Goal: Task Accomplishment & Management: Manage account settings

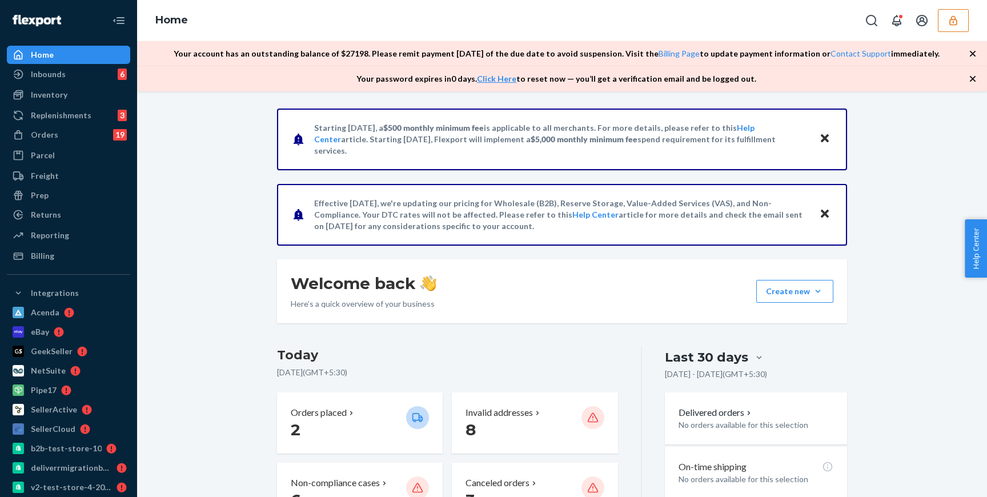
click at [962, 18] on button "button" at bounding box center [953, 20] width 31 height 23
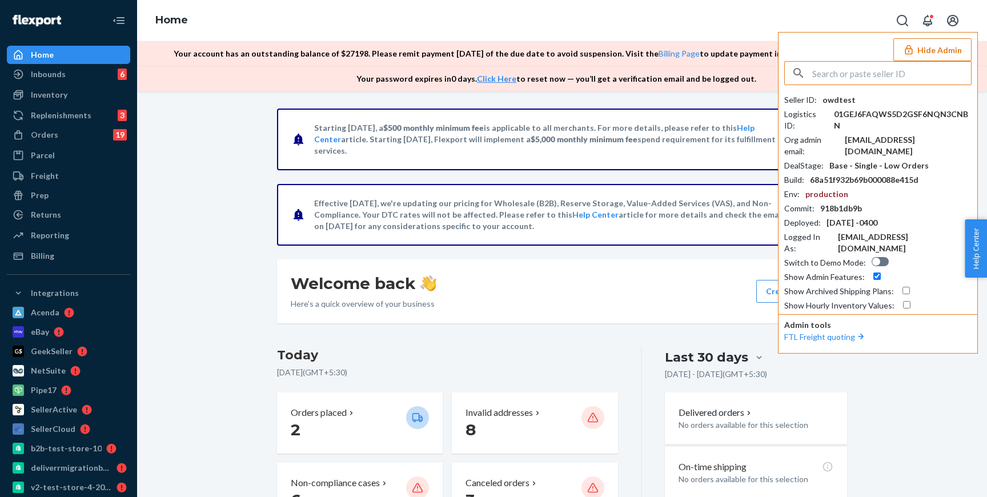
click at [947, 44] on button "Hide Admin" at bounding box center [932, 49] width 78 height 23
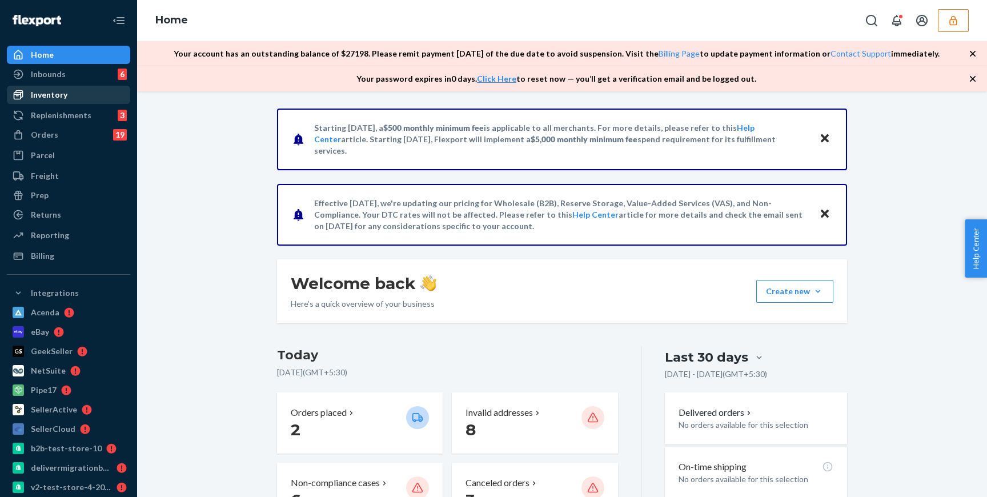
click at [67, 96] on div "Inventory" at bounding box center [68, 95] width 121 height 16
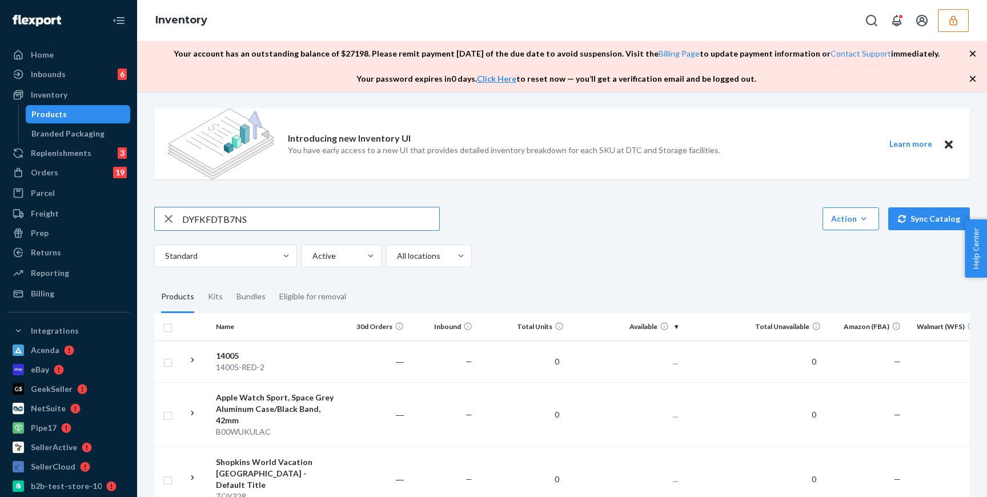
type input "DYFKFDTB7NS"
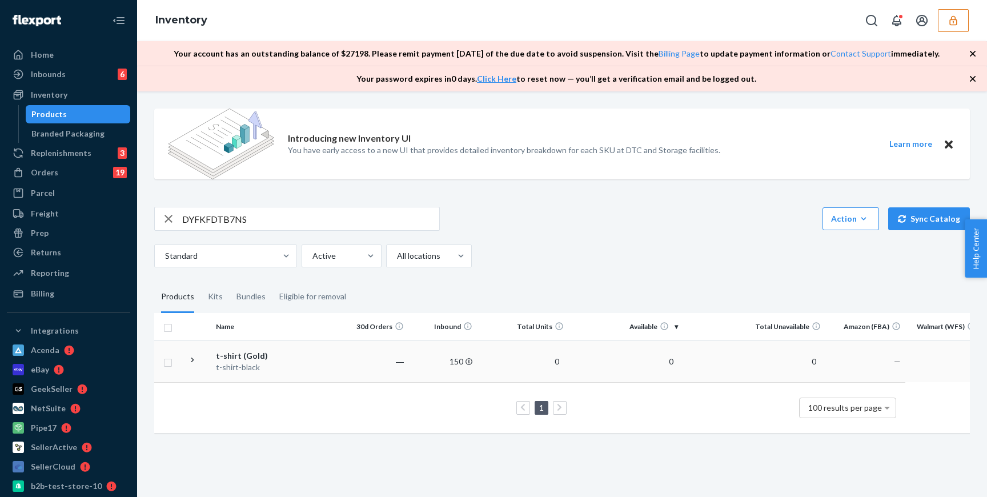
click at [273, 366] on div "t-shirt-black" at bounding box center [275, 366] width 119 height 11
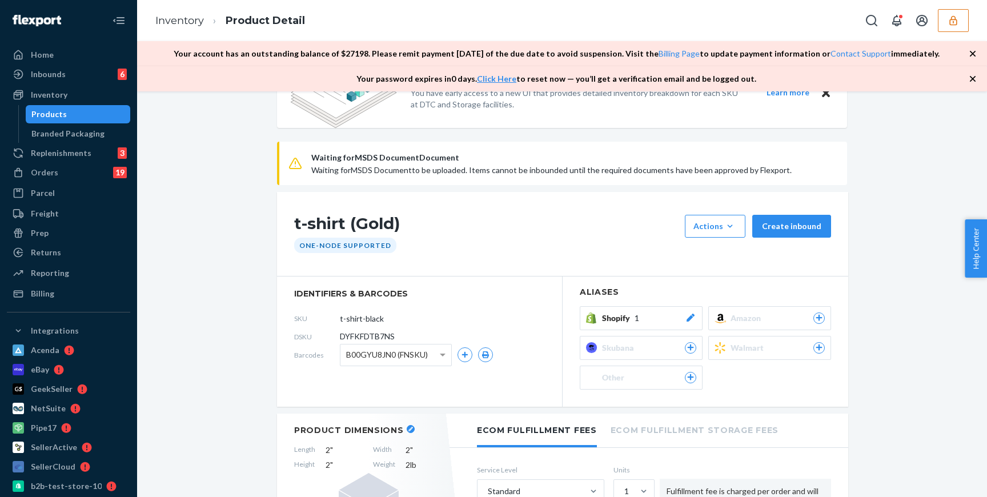
scroll to position [75, 0]
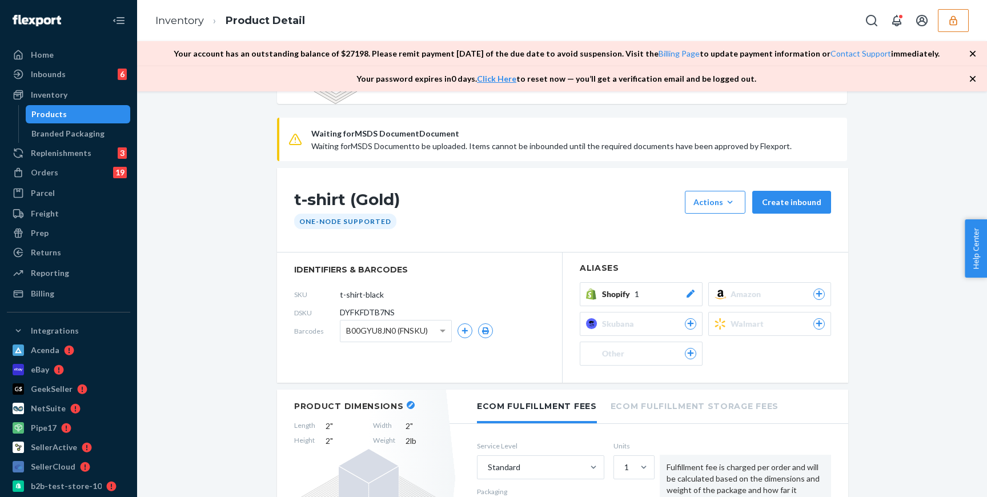
click at [645, 289] on div "Shopify 1" at bounding box center [649, 293] width 94 height 11
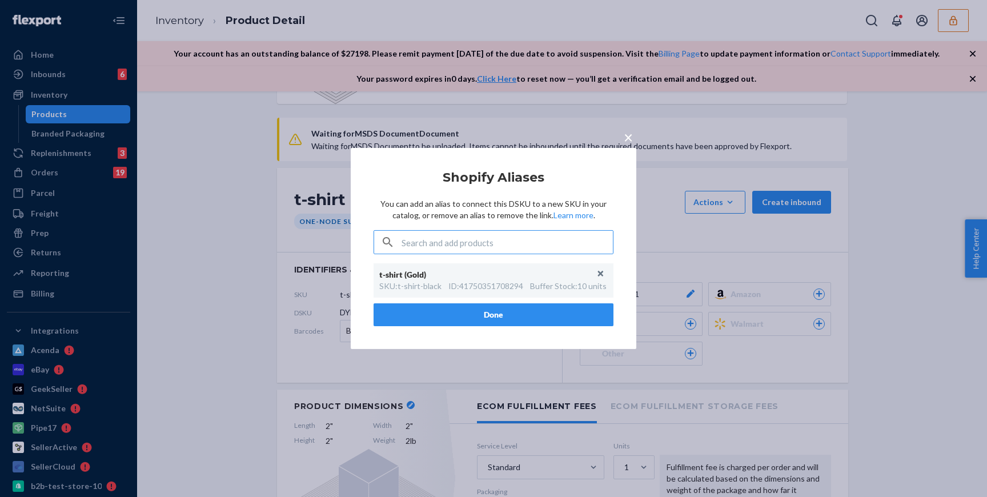
click at [629, 134] on span "×" at bounding box center [627, 136] width 9 height 19
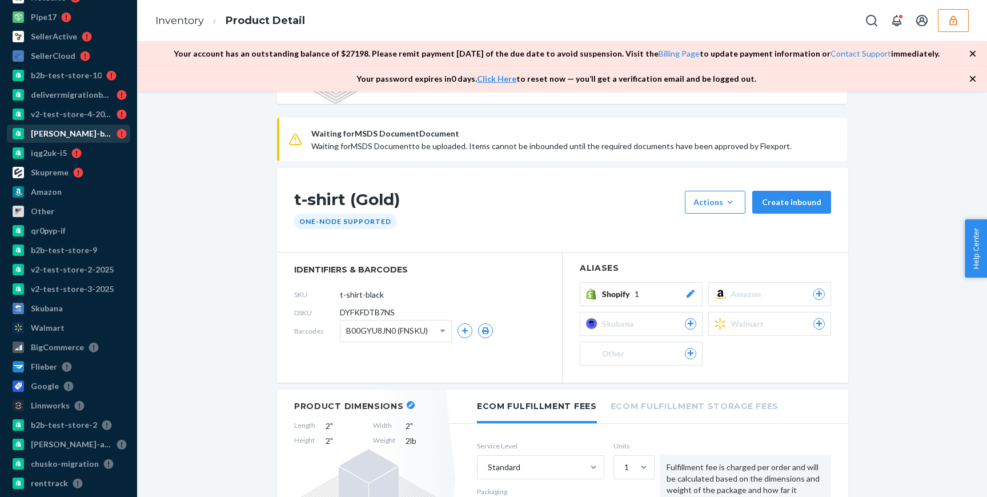
scroll to position [0, 0]
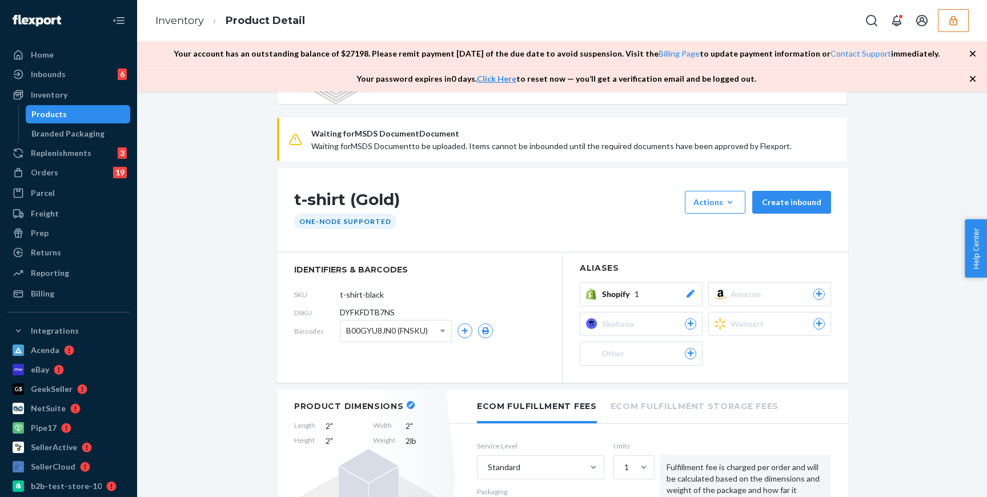
click at [72, 117] on div "Products" at bounding box center [78, 114] width 103 height 16
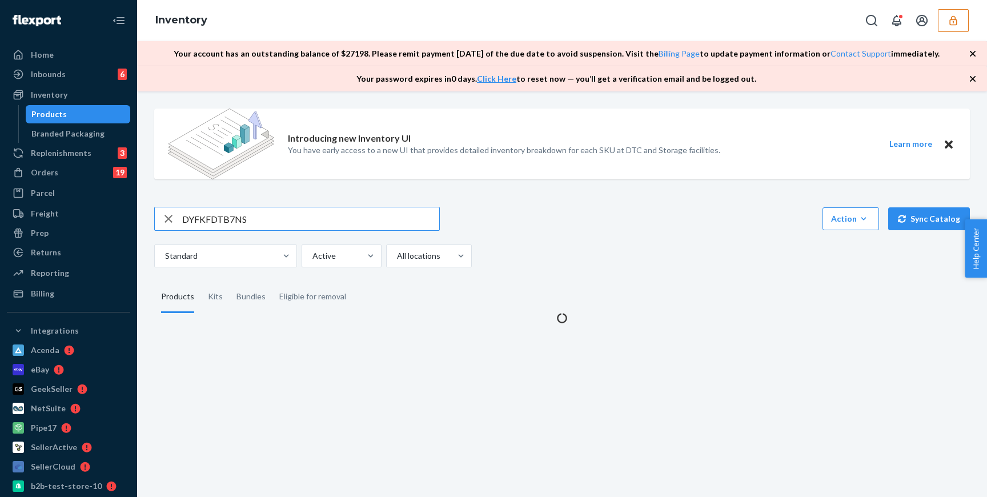
click at [170, 221] on icon "button" at bounding box center [168, 219] width 8 height 8
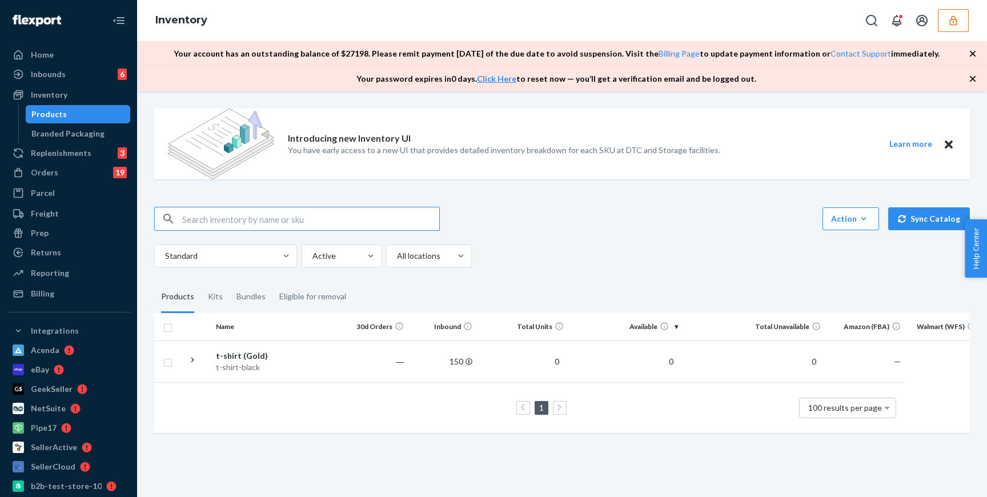
click at [369, 228] on input "text" at bounding box center [310, 218] width 257 height 23
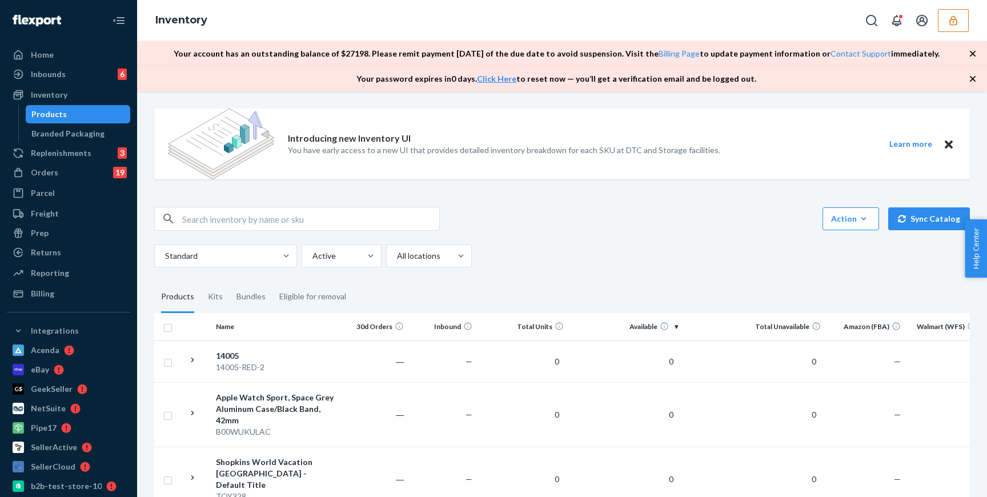
click at [250, 229] on input "text" at bounding box center [310, 218] width 257 height 23
type input "RJ"
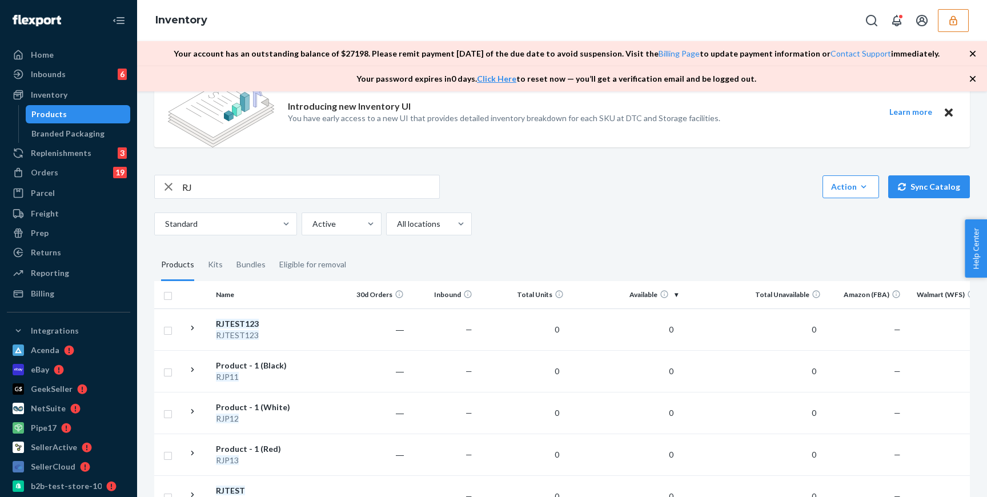
scroll to position [22, 0]
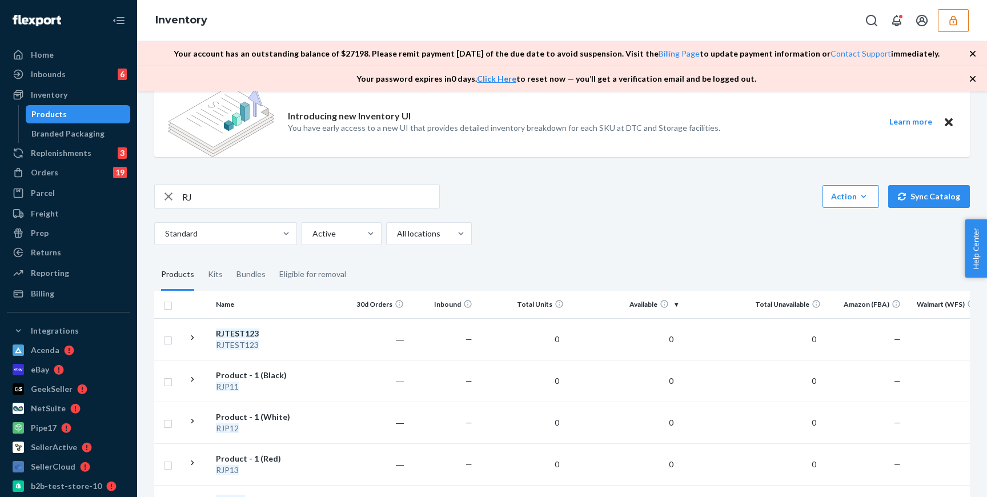
click at [247, 196] on input "RJ" at bounding box center [310, 196] width 257 height 23
click at [445, 239] on div at bounding box center [428, 234] width 64 height 14
click at [397, 239] on input "All locations" at bounding box center [396, 233] width 1 height 11
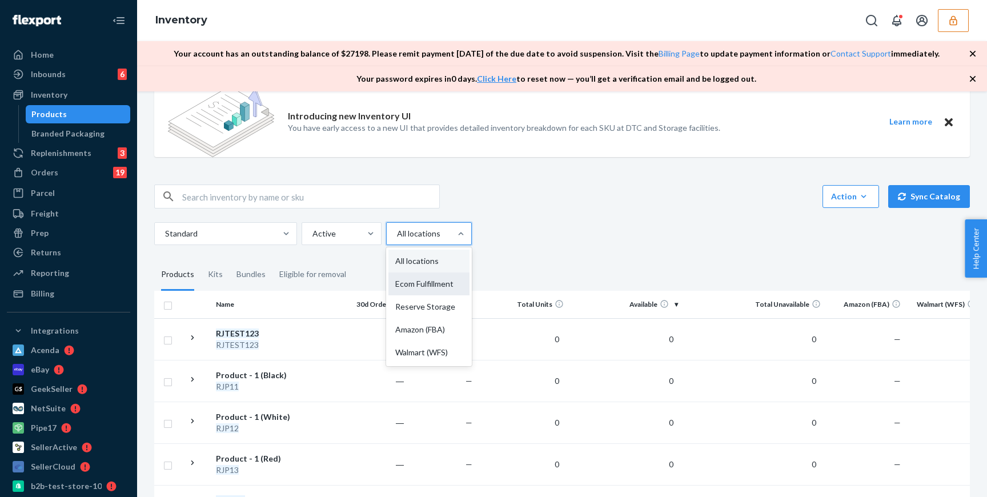
click at [448, 289] on div "Ecom Fulfillment" at bounding box center [428, 283] width 81 height 23
click at [397, 239] on input "option Ecom Fulfillment focused, 2 of 5. 5 results available. Use Up and Down t…" at bounding box center [396, 233] width 1 height 11
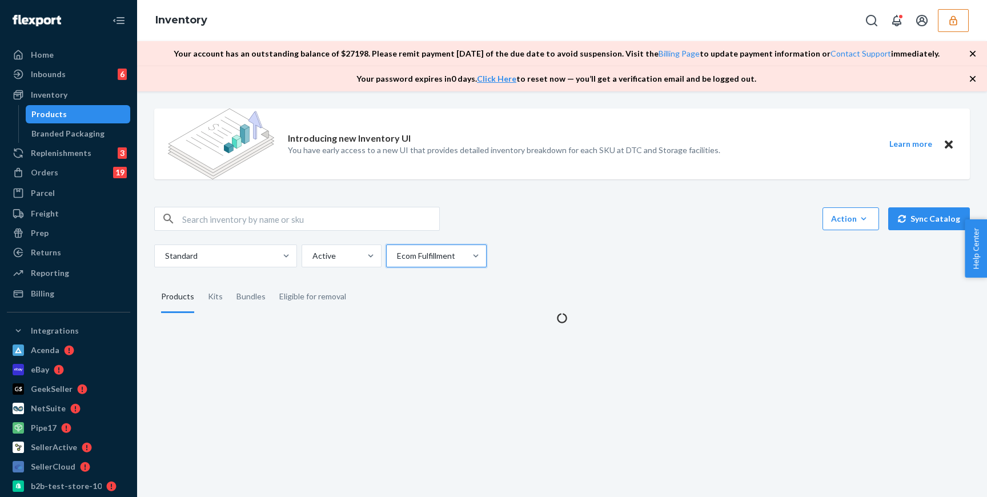
scroll to position [0, 0]
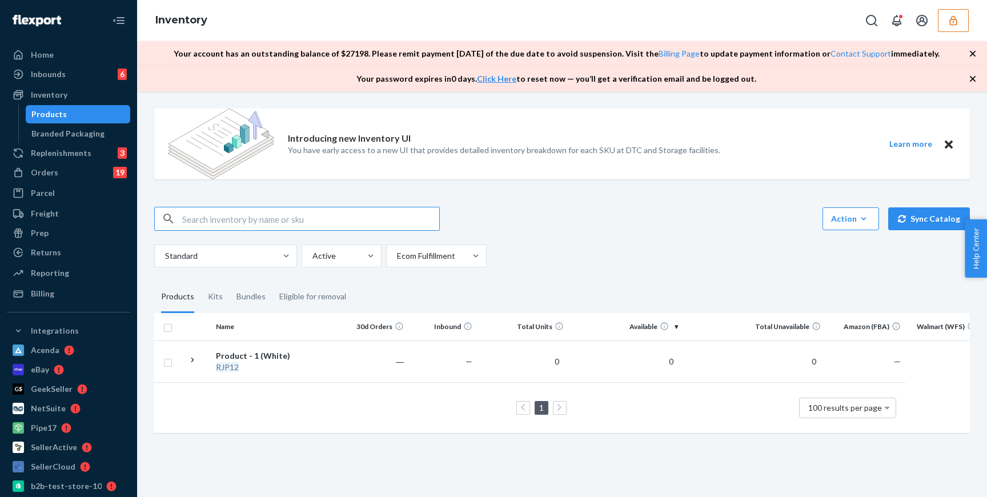
click at [261, 219] on input "text" at bounding box center [310, 218] width 257 height 23
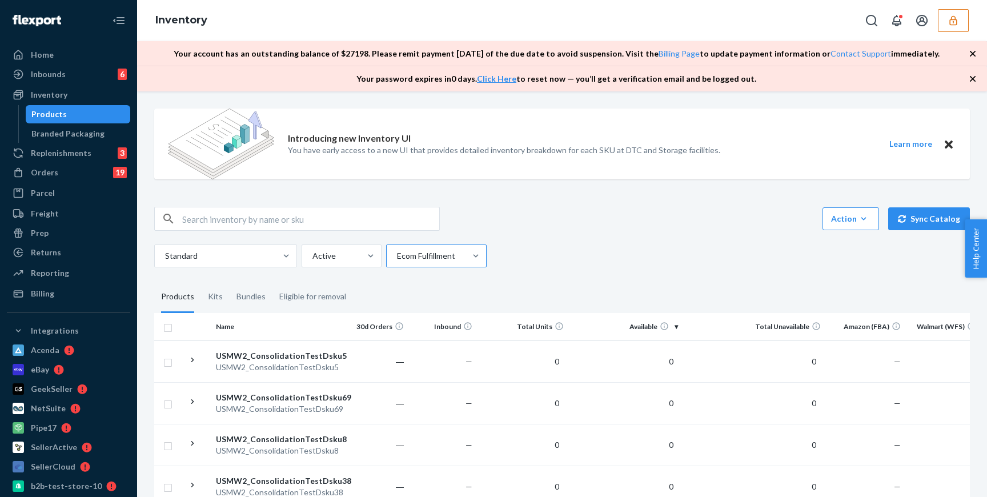
click at [458, 252] on div at bounding box center [435, 256] width 79 height 14
click at [397, 252] on input "Ecom Fulfillment" at bounding box center [396, 255] width 1 height 11
click at [573, 254] on div "Standard Active option Ecom Fulfillment, selected. option Amazon (FBA) focused,…" at bounding box center [557, 255] width 807 height 23
click at [359, 259] on div at bounding box center [340, 256] width 58 height 14
click at [312, 259] on input "Active" at bounding box center [311, 255] width 1 height 11
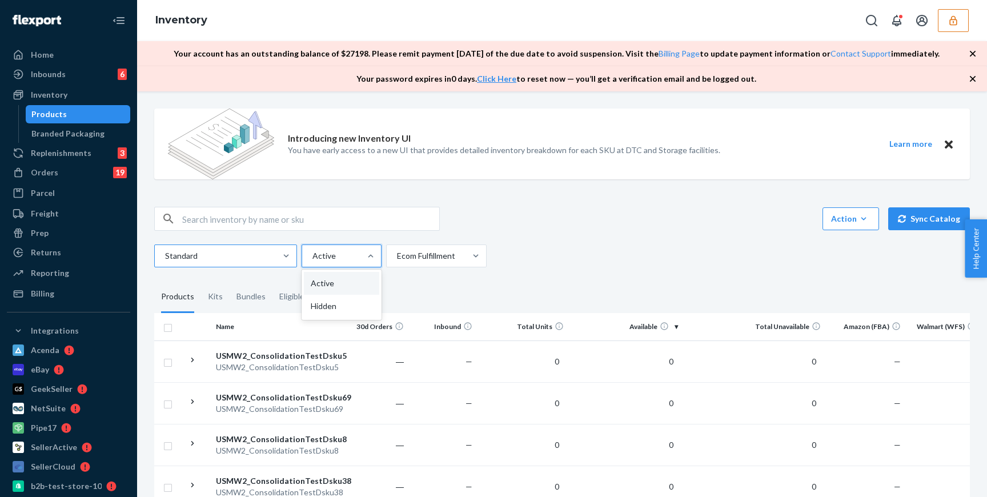
click at [253, 254] on div at bounding box center [224, 256] width 121 height 14
click at [165, 254] on input "Standard" at bounding box center [164, 255] width 1 height 11
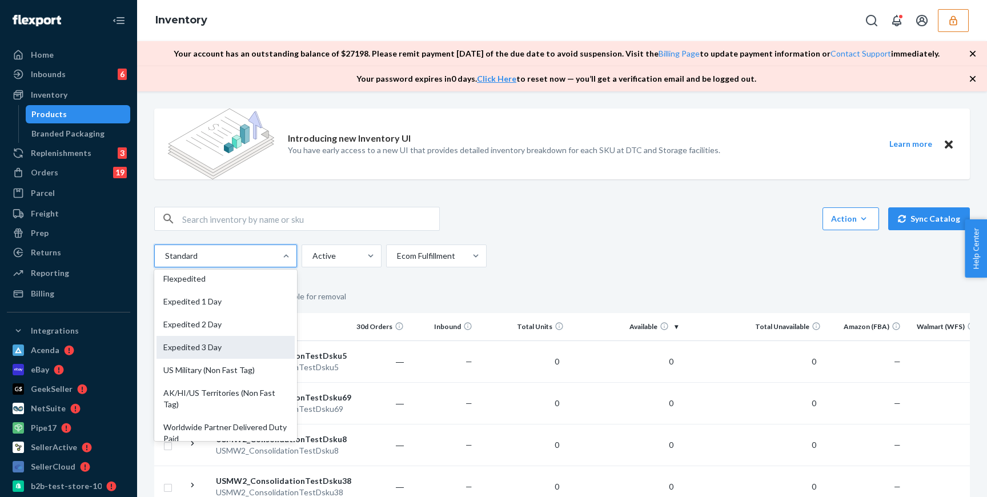
scroll to position [31, 0]
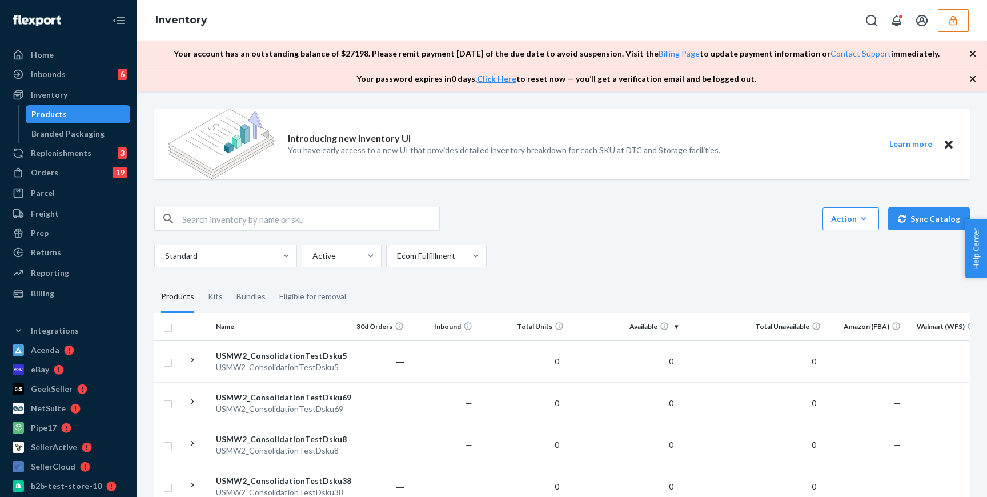
click at [653, 247] on div "Standard Active Ecom Fulfillment" at bounding box center [557, 255] width 807 height 23
click at [295, 227] on input "text" at bounding box center [310, 218] width 257 height 23
paste input "test999"
type input "test999"
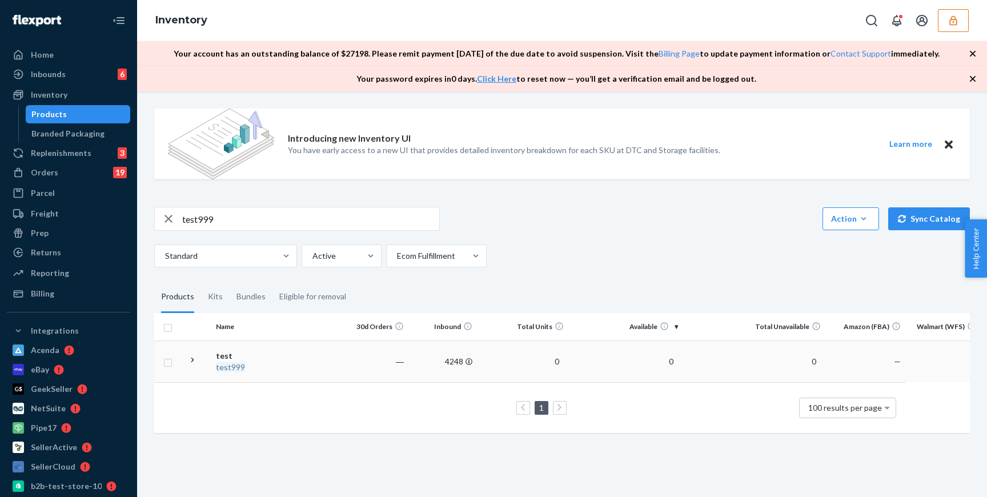
click at [659, 361] on td "0" at bounding box center [625, 361] width 114 height 42
